Goal: Go to known website: Access a specific website the user already knows

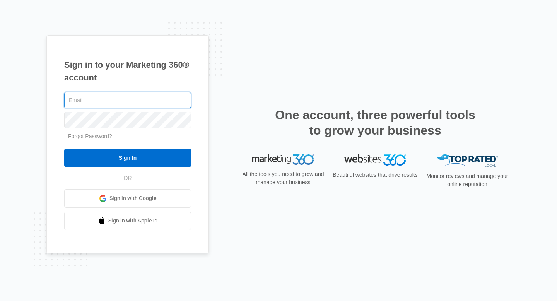
click at [150, 106] on input "text" at bounding box center [127, 100] width 127 height 16
type input "[PERSON_NAME][EMAIL_ADDRESS][DOMAIN_NAME]"
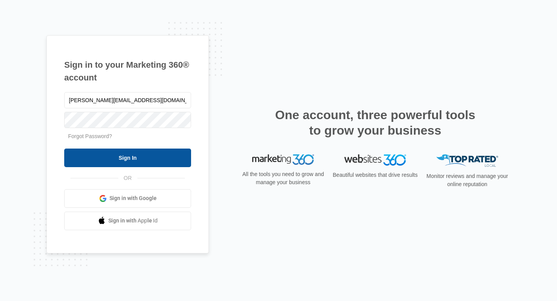
click at [153, 151] on input "Sign In" at bounding box center [127, 158] width 127 height 19
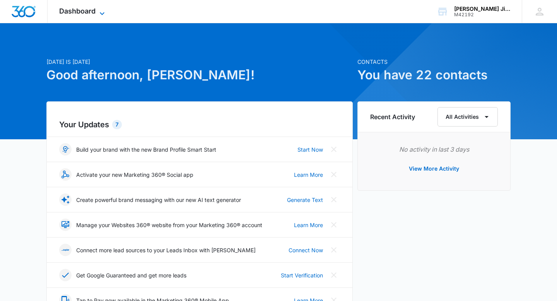
click at [101, 12] on icon at bounding box center [102, 13] width 9 height 9
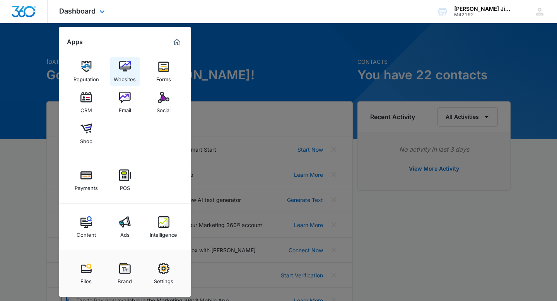
click at [129, 62] on img at bounding box center [125, 67] width 12 height 12
